Goal: Information Seeking & Learning: Learn about a topic

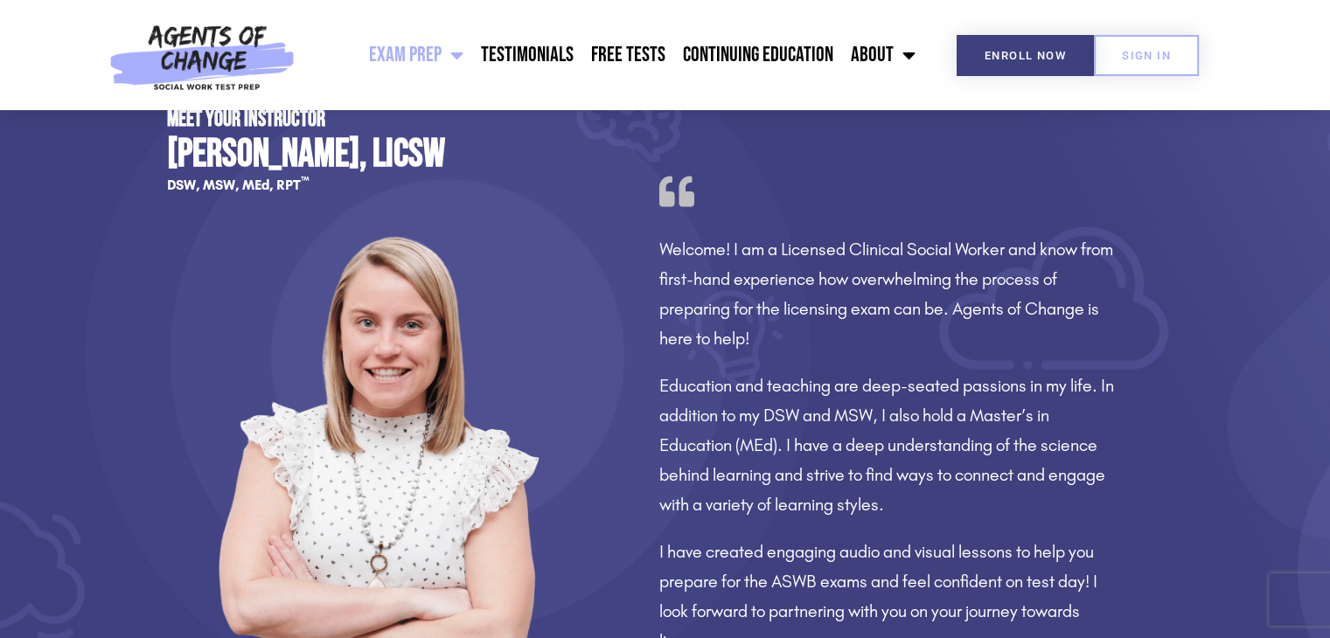
scroll to position [1307, 0]
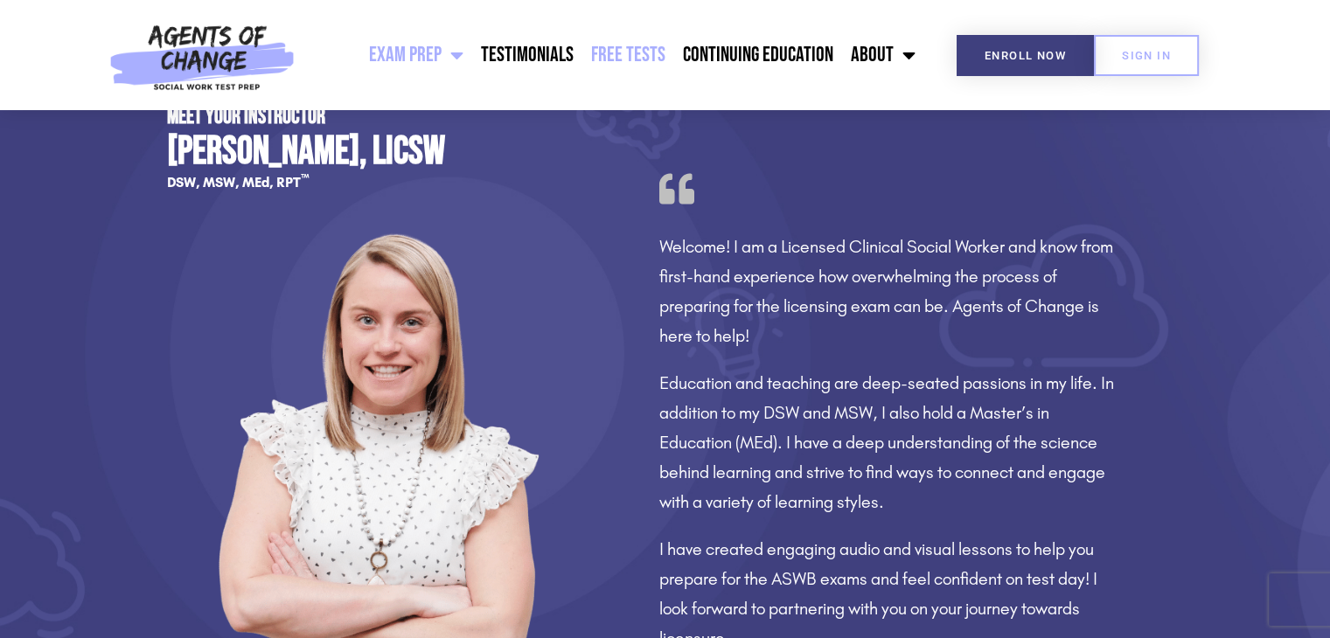
click at [614, 46] on link "Free Tests" at bounding box center [628, 55] width 92 height 44
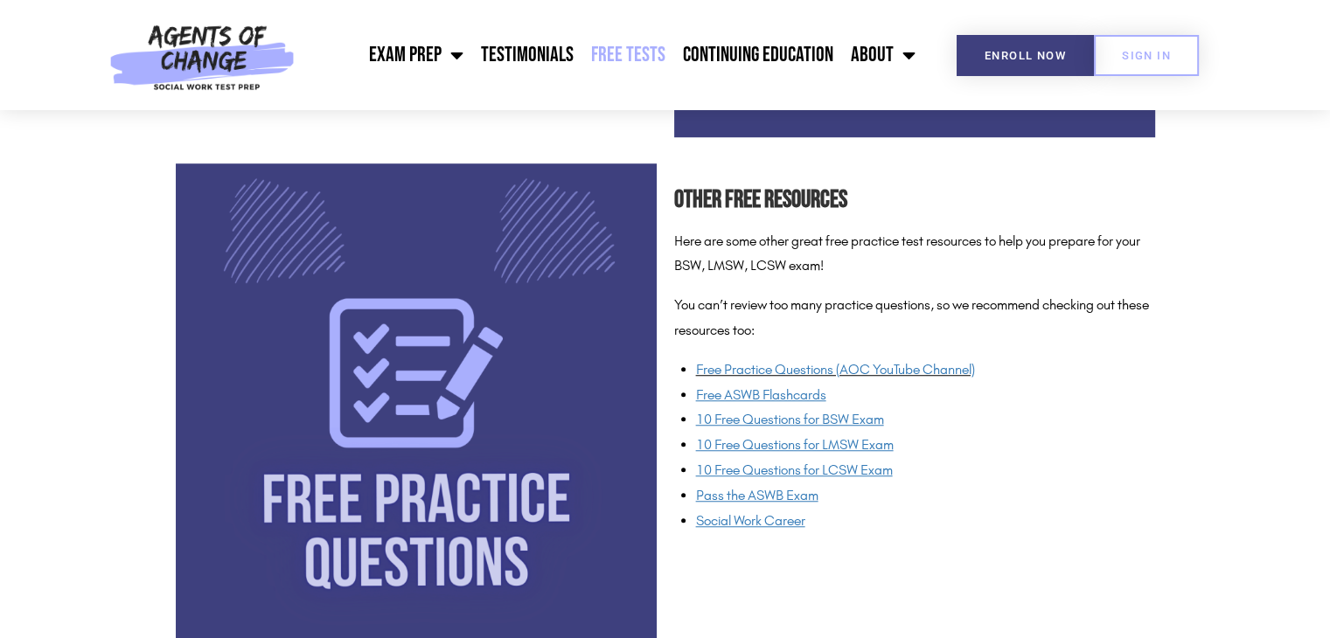
scroll to position [1237, 0]
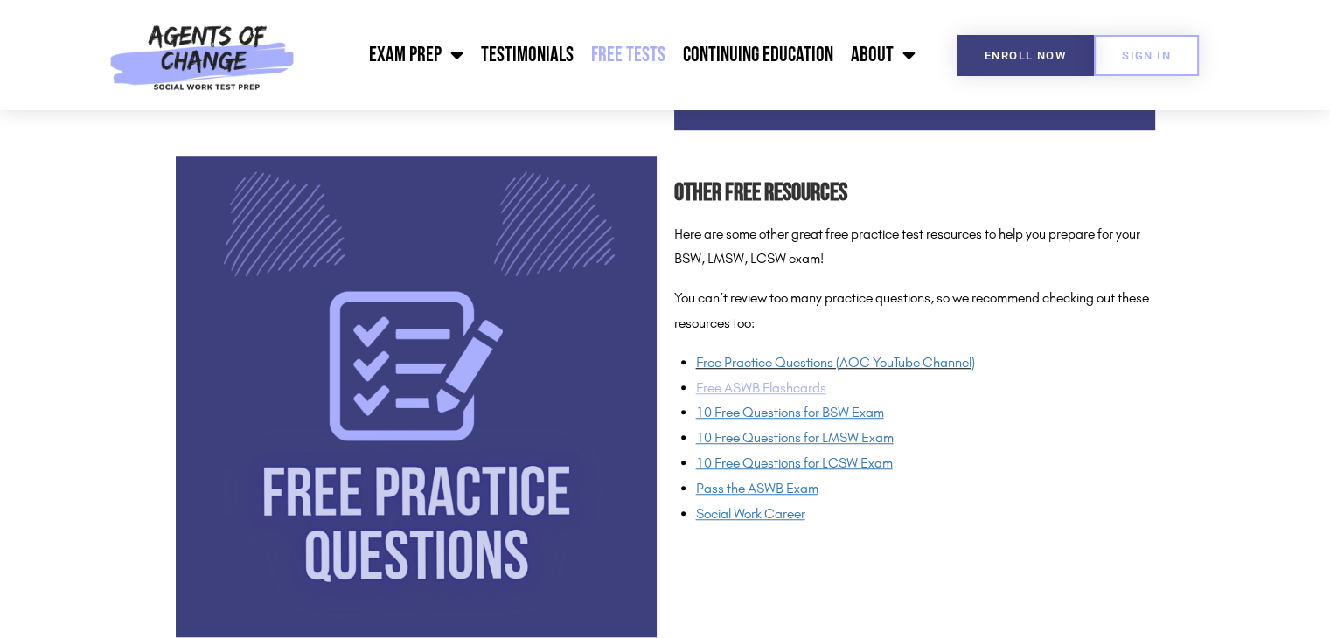
click at [774, 392] on u "Free ASWB Flashcards" at bounding box center [761, 387] width 130 height 17
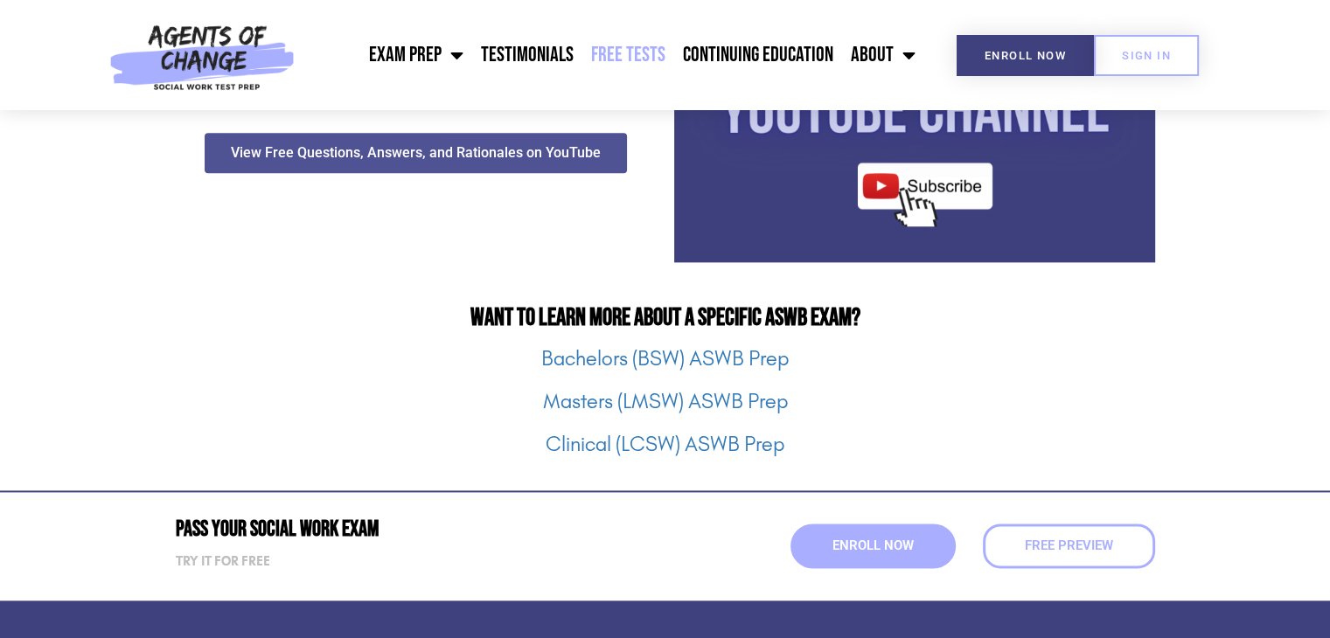
scroll to position [2123, 0]
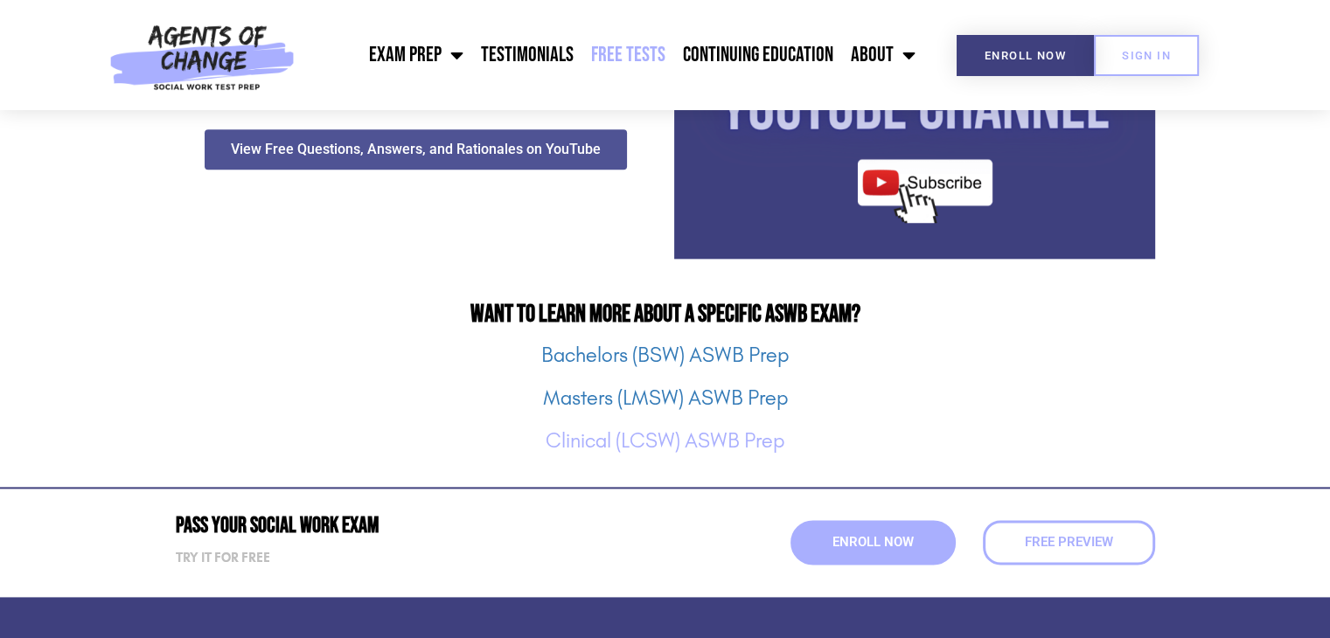
click at [722, 442] on link "Clinical (LCSW) ASWB Prep" at bounding box center [665, 440] width 239 height 24
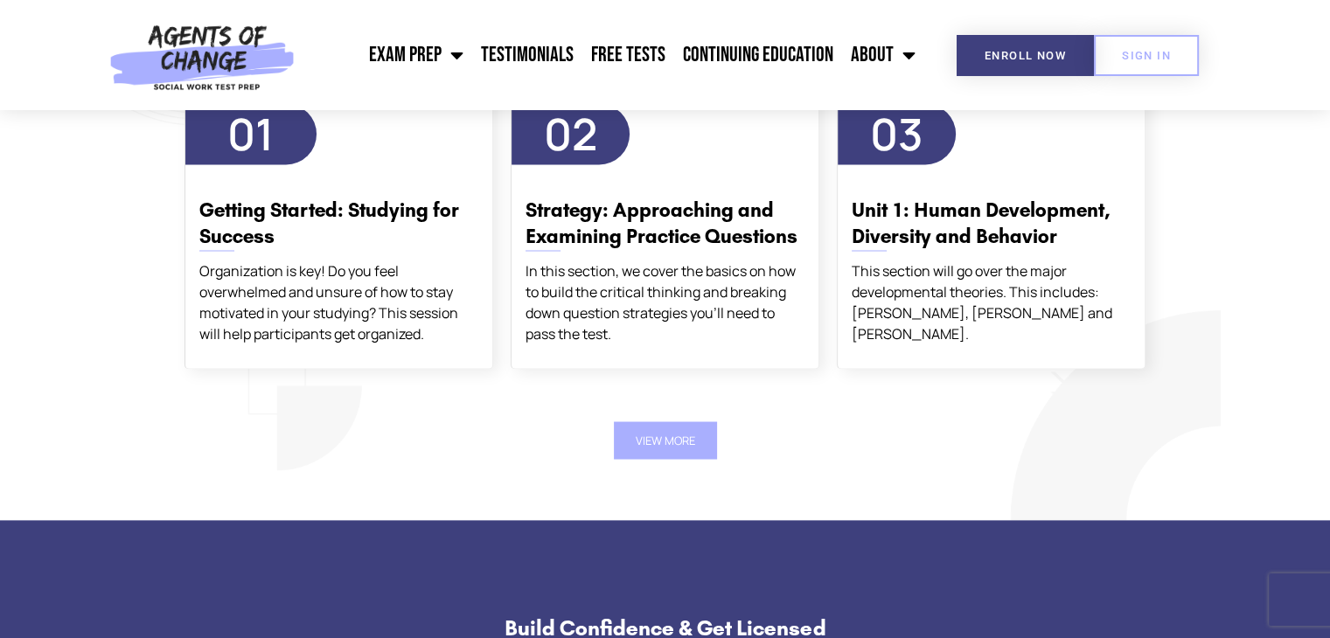
scroll to position [3074, 0]
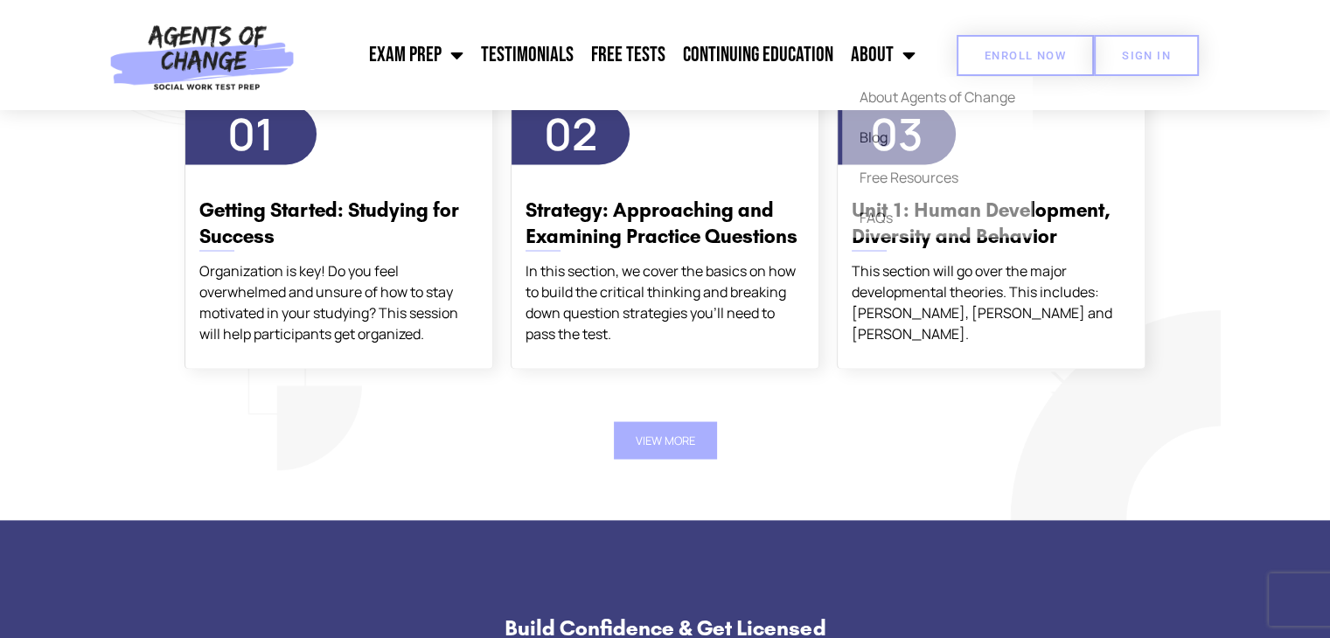
click at [1029, 67] on link "Enroll Now" at bounding box center [1024, 55] width 137 height 41
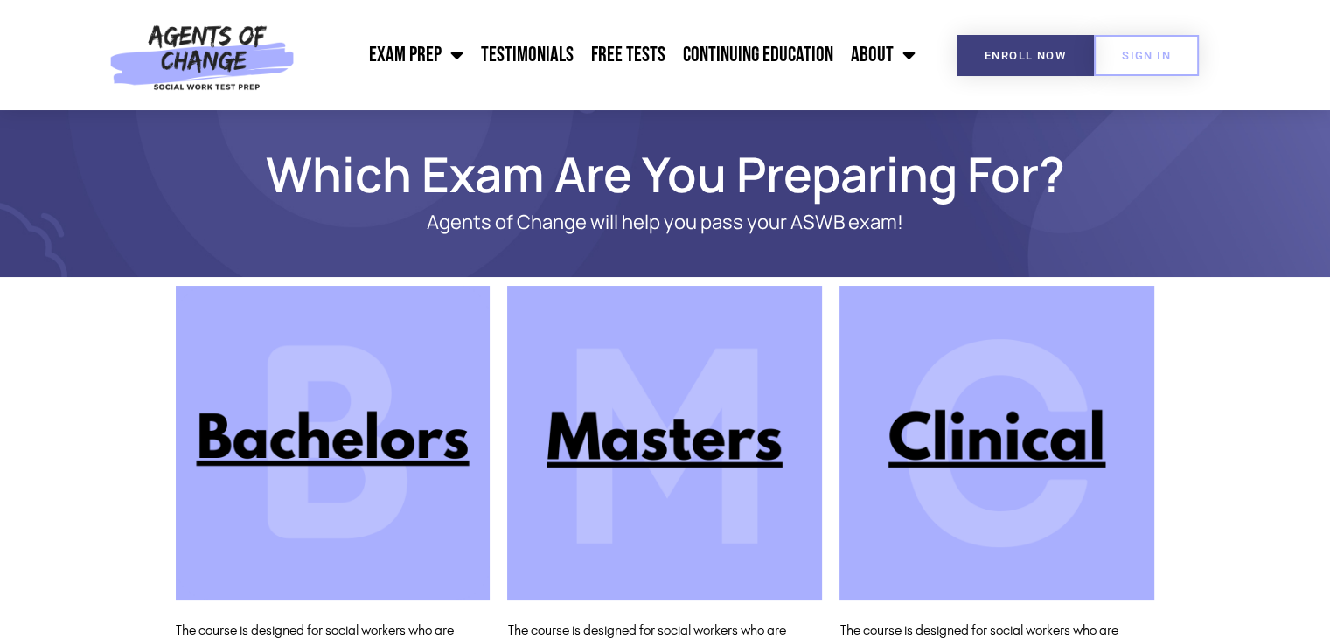
scroll to position [133, 0]
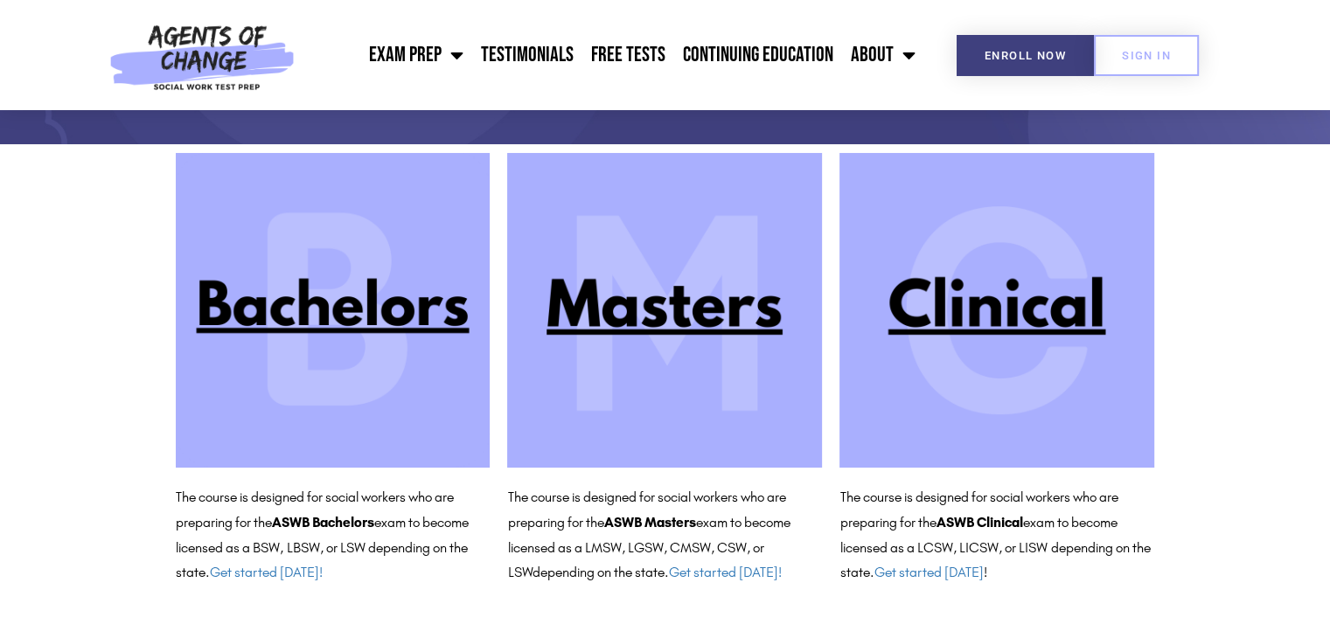
click at [976, 324] on img at bounding box center [996, 310] width 315 height 315
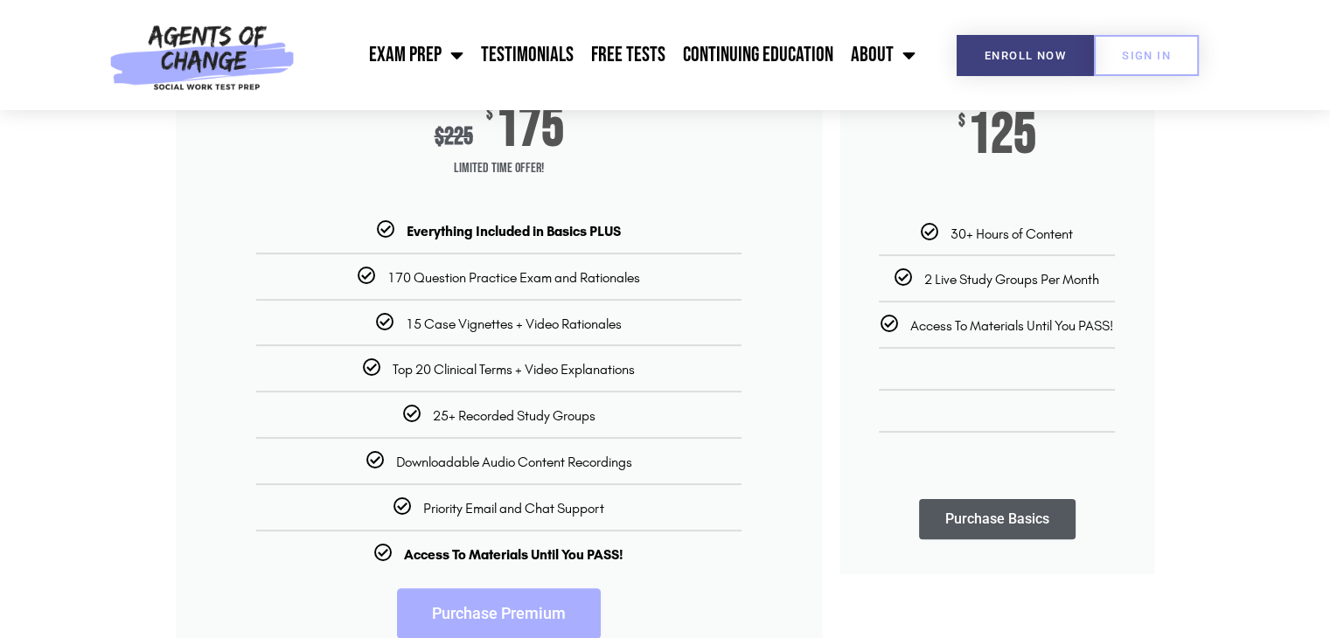
scroll to position [313, 0]
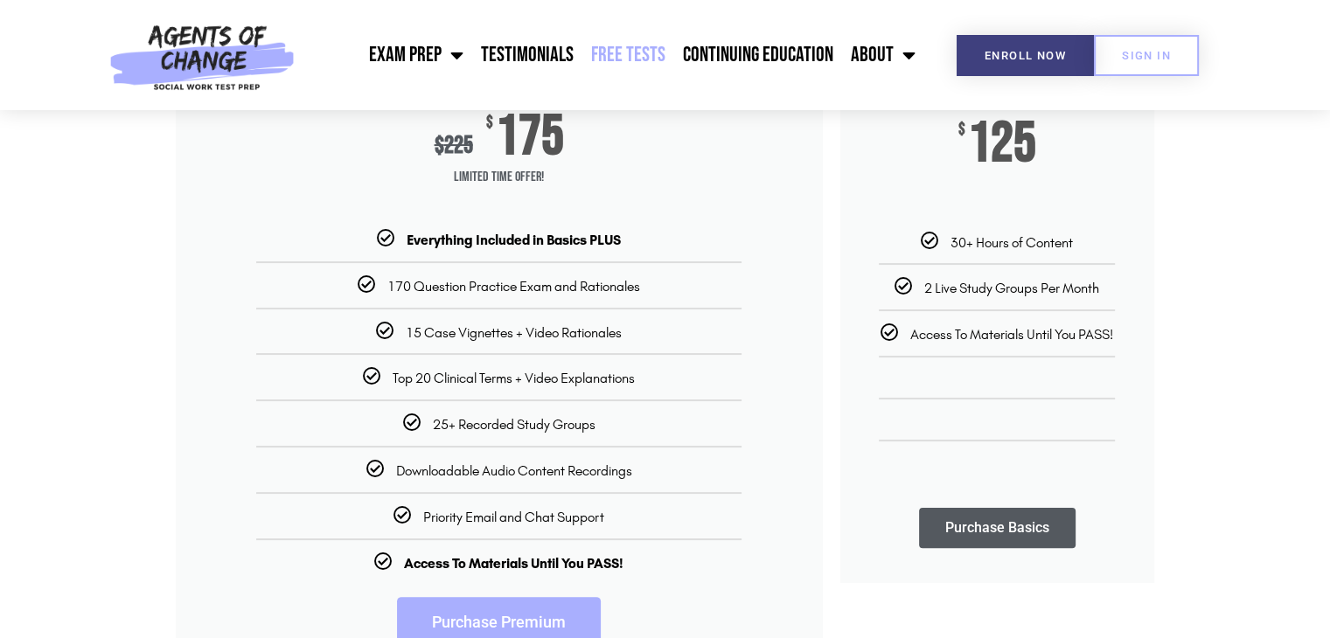
click at [619, 42] on link "Free Tests" at bounding box center [628, 55] width 92 height 44
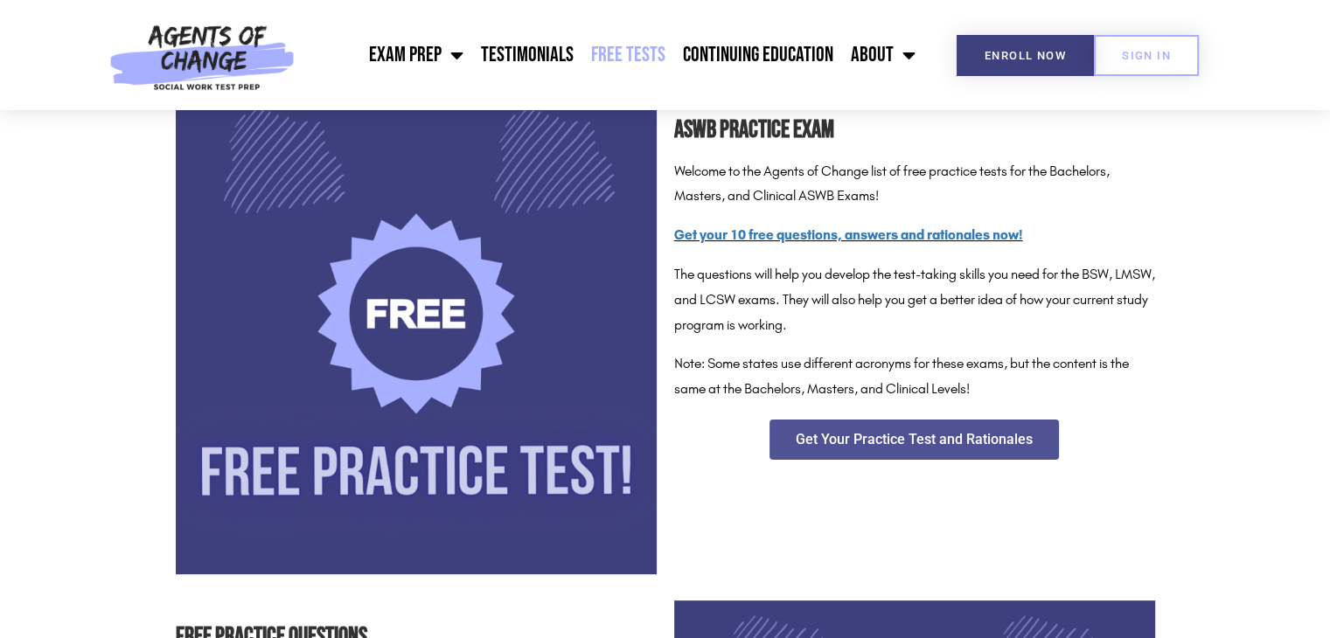
scroll to position [283, 0]
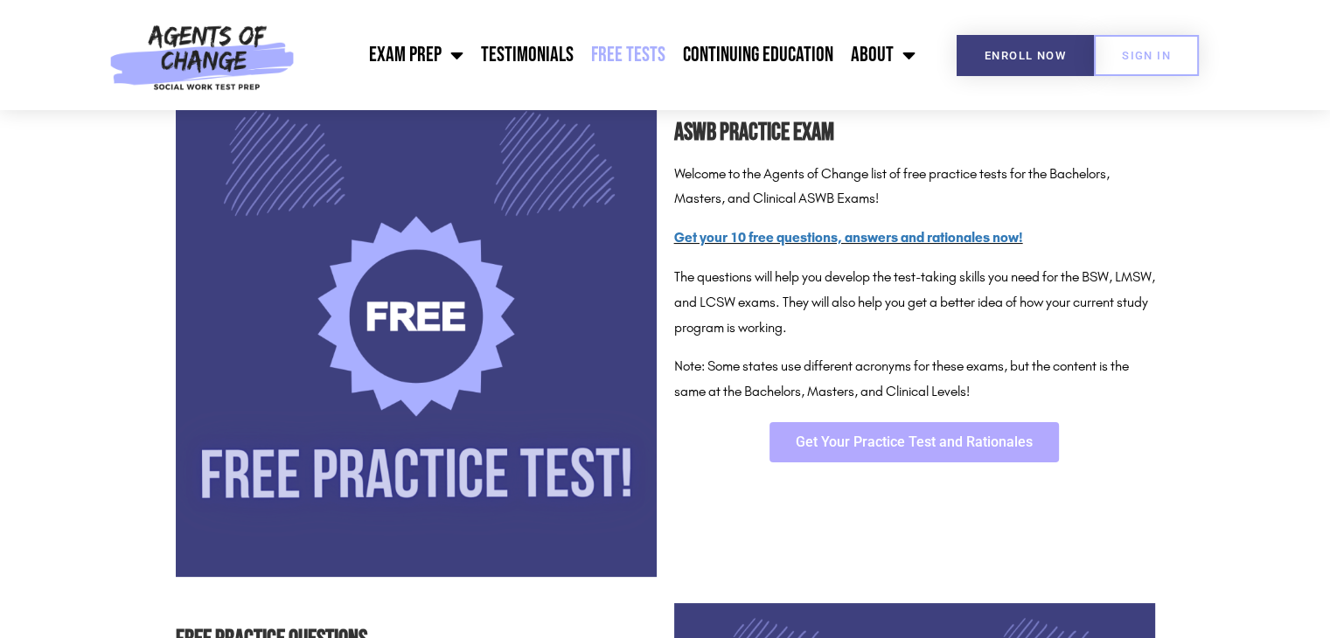
click at [852, 456] on link "Get Your Practice Test and Rationales" at bounding box center [913, 442] width 289 height 40
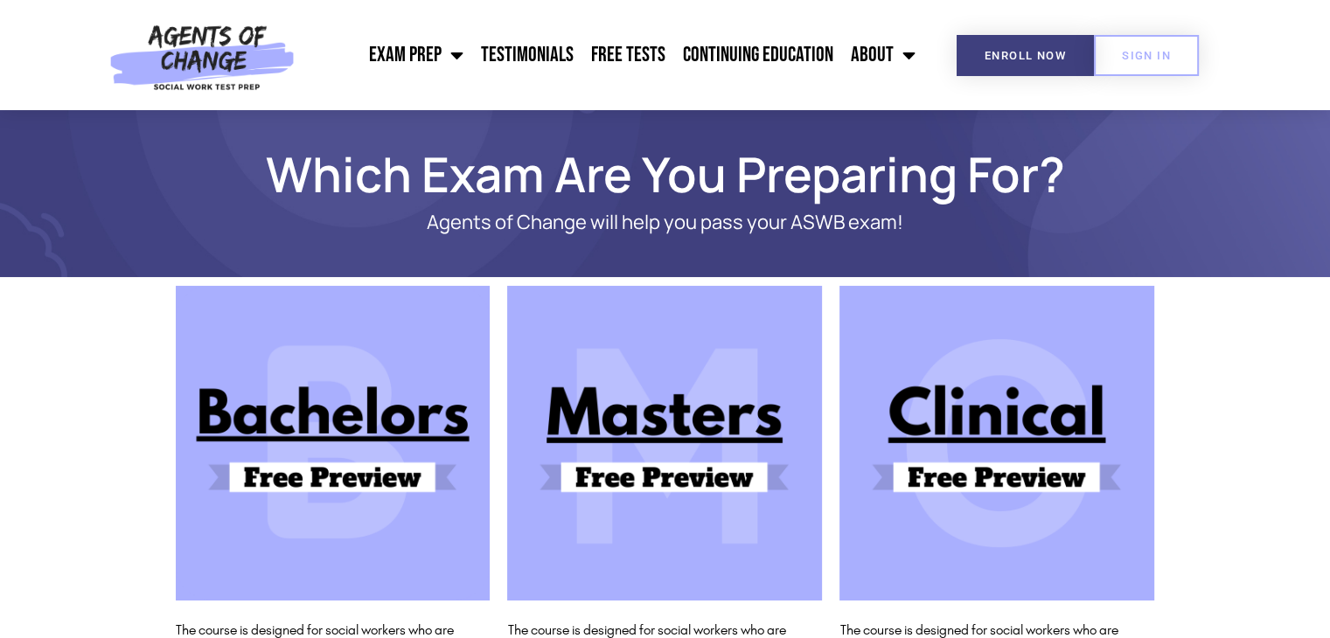
click at [982, 425] on img at bounding box center [996, 443] width 315 height 315
